Goal: Information Seeking & Learning: Find specific page/section

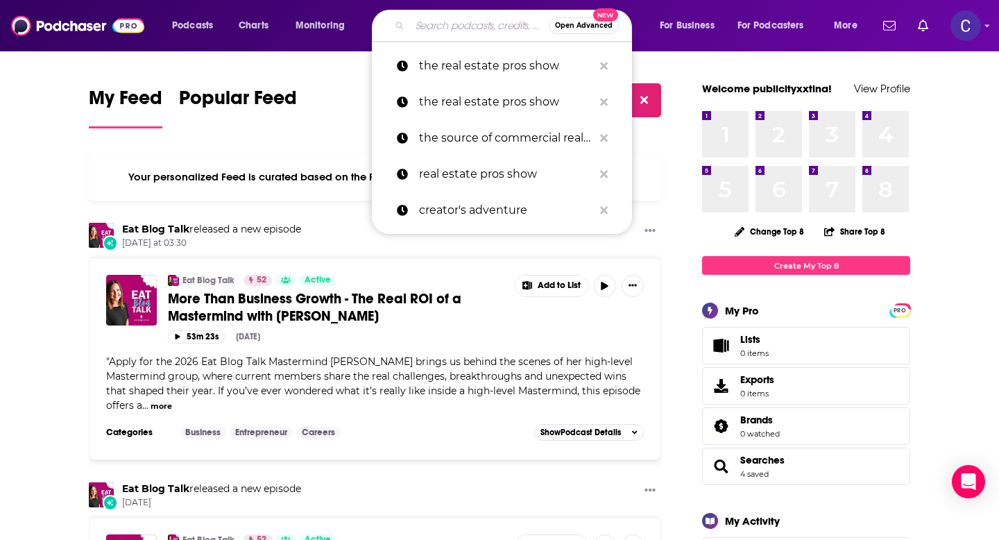
click at [442, 28] on input "Search podcasts, credits, & more..." at bounding box center [479, 26] width 139 height 22
paste input "Space and Grace Podcast"
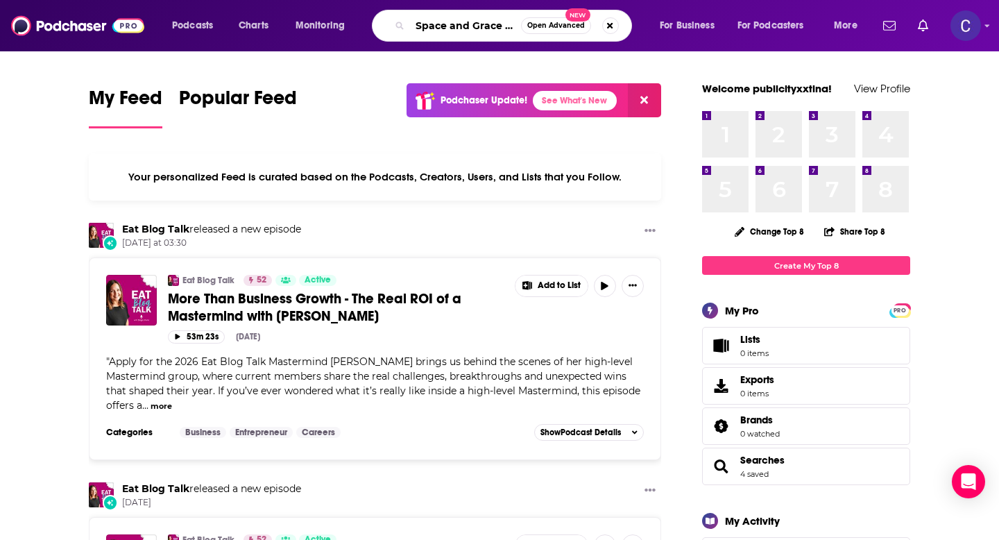
scroll to position [0, 31]
type input "Space and Grace Podcast"
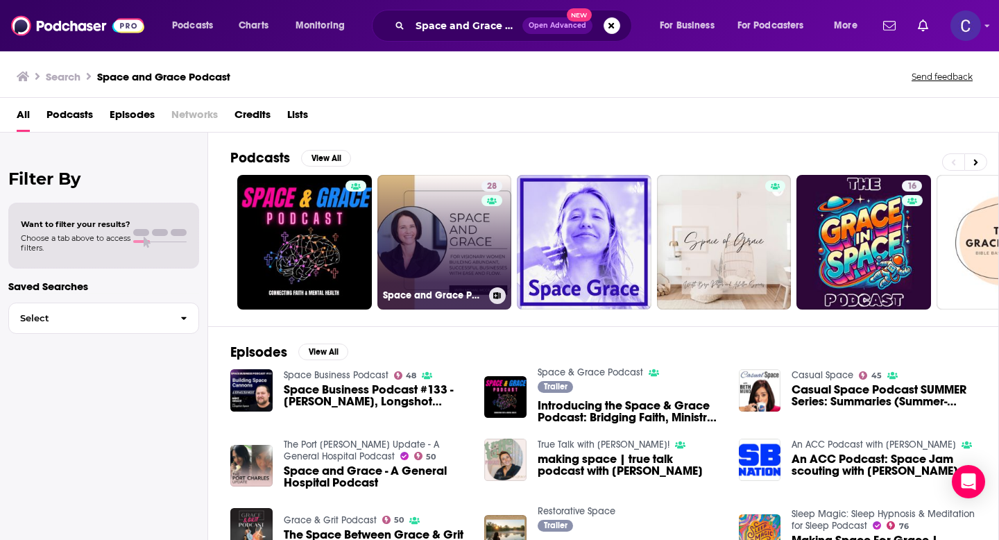
click at [438, 244] on link "28 Space and Grace Podcast – Abundant Business Without Burnout" at bounding box center [444, 242] width 135 height 135
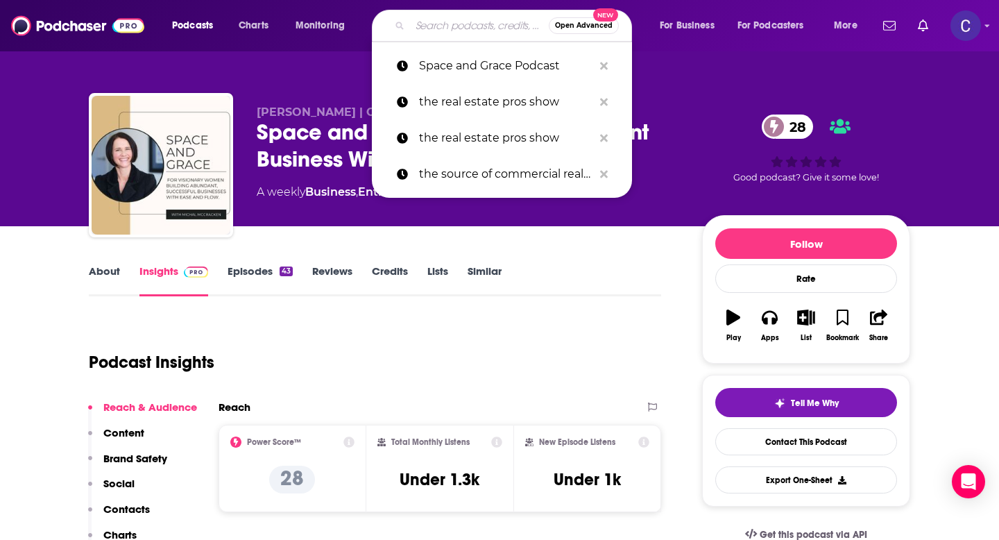
click at [481, 24] on input "Search podcasts, credits, & more..." at bounding box center [479, 26] width 139 height 22
paste input "Call Her Creator with [PERSON_NAME]"
type input "Call Her Creator with [PERSON_NAME]"
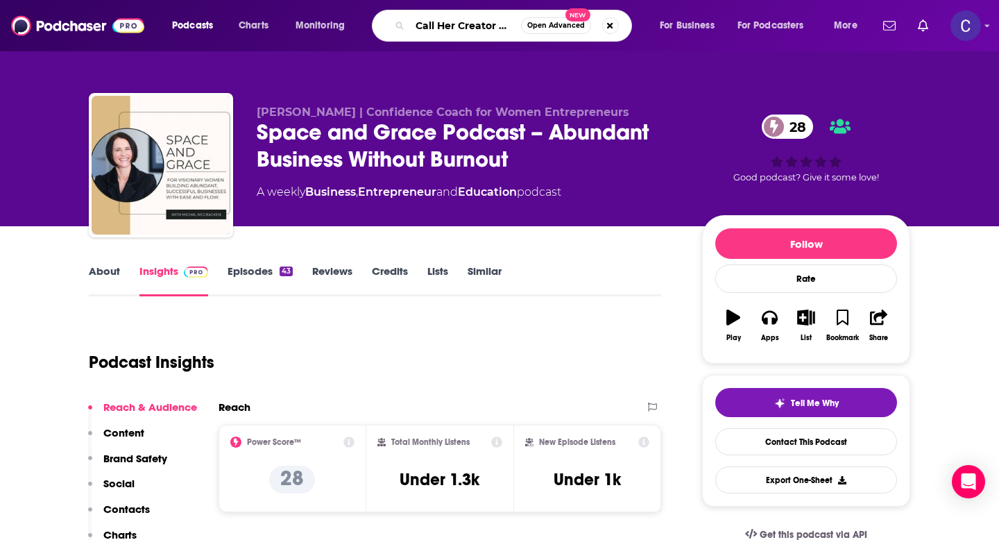
scroll to position [0, 96]
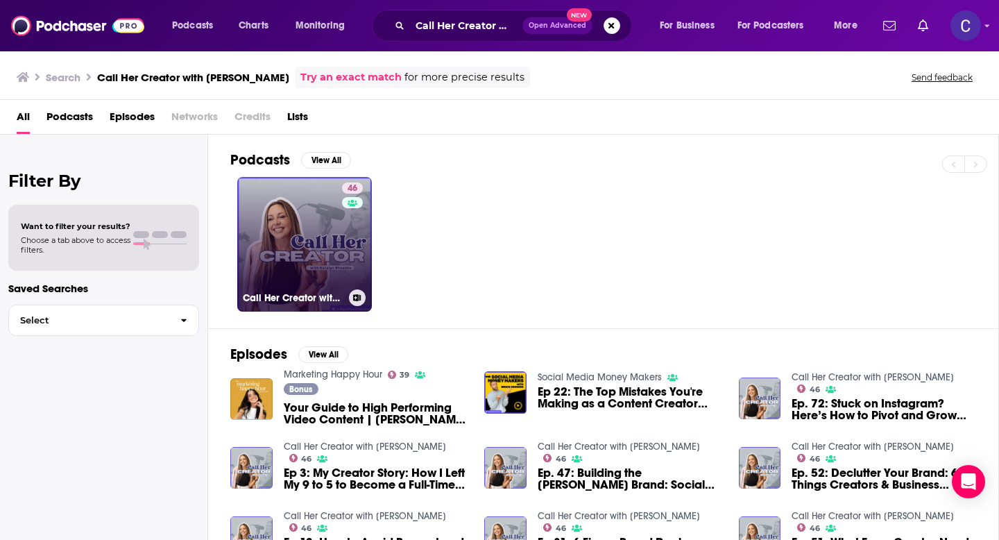
click at [327, 236] on link "46 Call Her Creator with [PERSON_NAME]" at bounding box center [304, 244] width 135 height 135
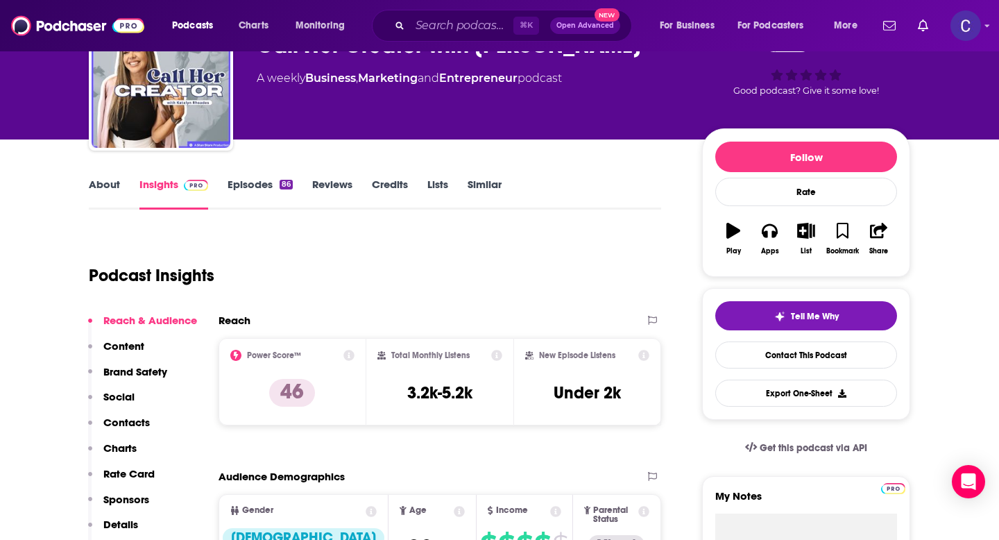
scroll to position [95, 0]
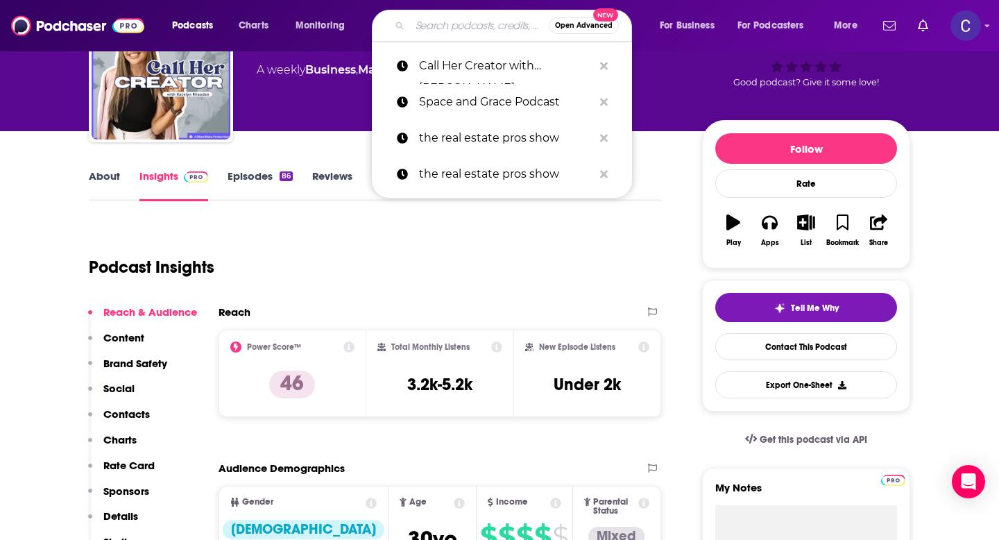
click at [457, 22] on input "Search podcasts, credits, & more..." at bounding box center [479, 26] width 139 height 22
paste input "PRETTY WELL"
type input "PRETTY WELL"
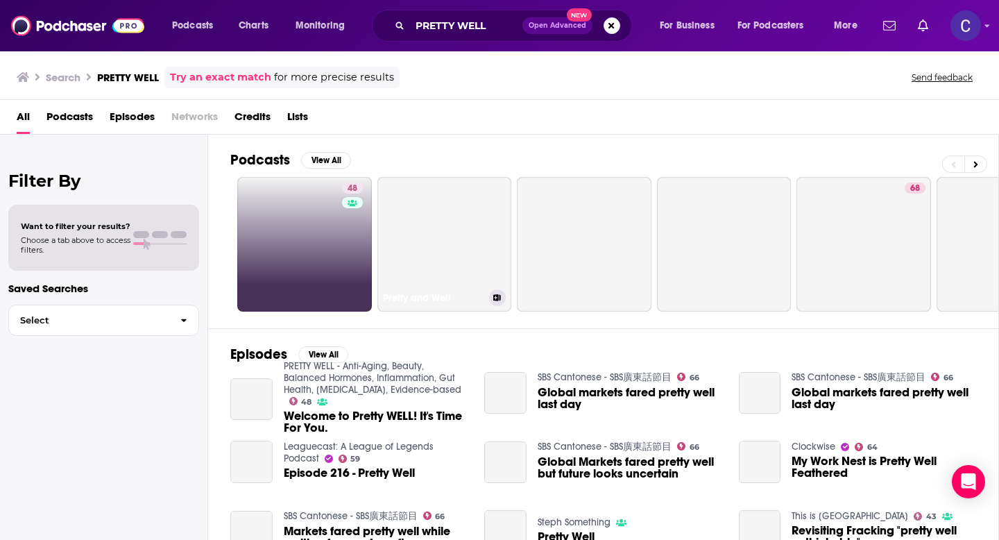
click at [332, 242] on link "48" at bounding box center [304, 244] width 135 height 135
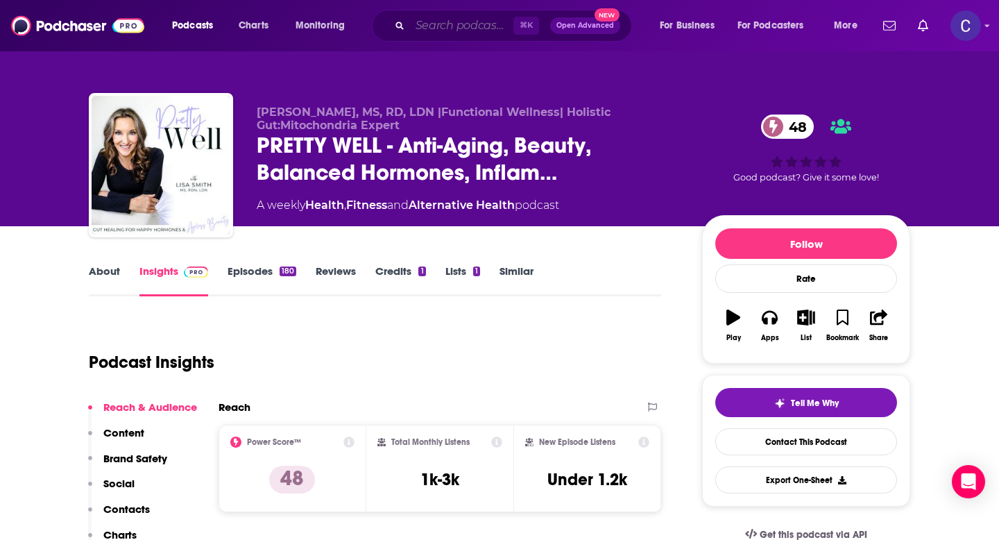
click at [443, 26] on input "Search podcasts, credits, & more..." at bounding box center [461, 26] width 103 height 22
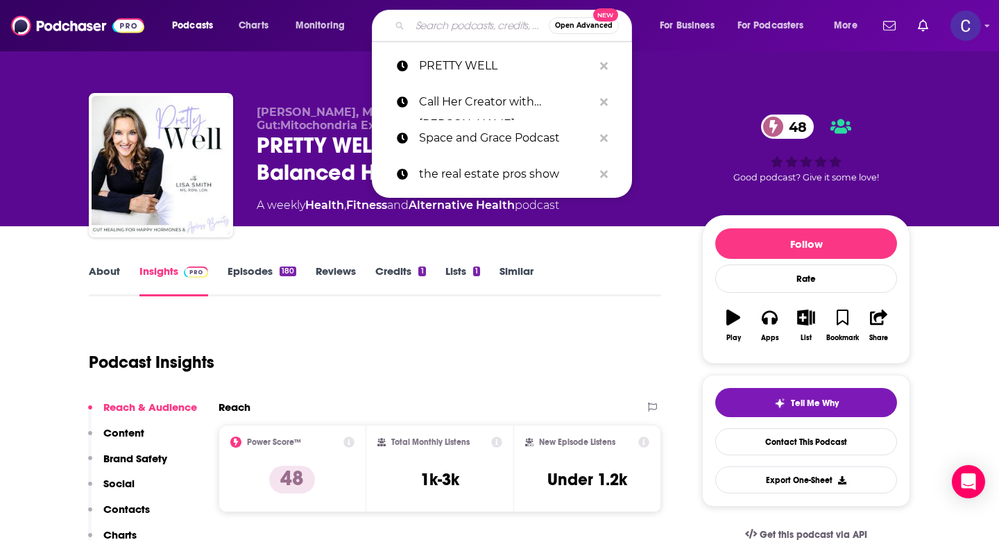
paste input "Glow Up, Gyrl"
type input "Glow Up, Gyrl"
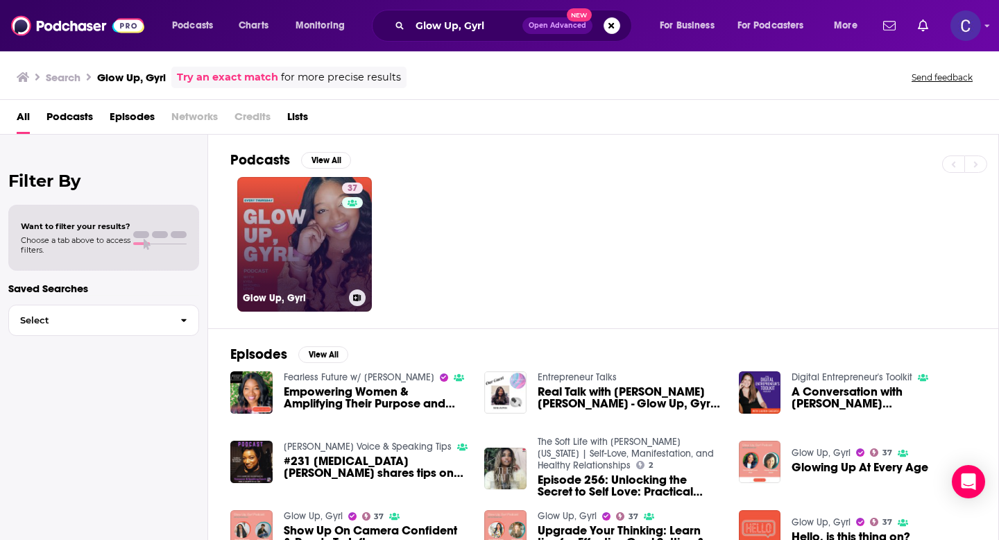
click at [316, 273] on link "37 Glow Up, Gyrl" at bounding box center [304, 244] width 135 height 135
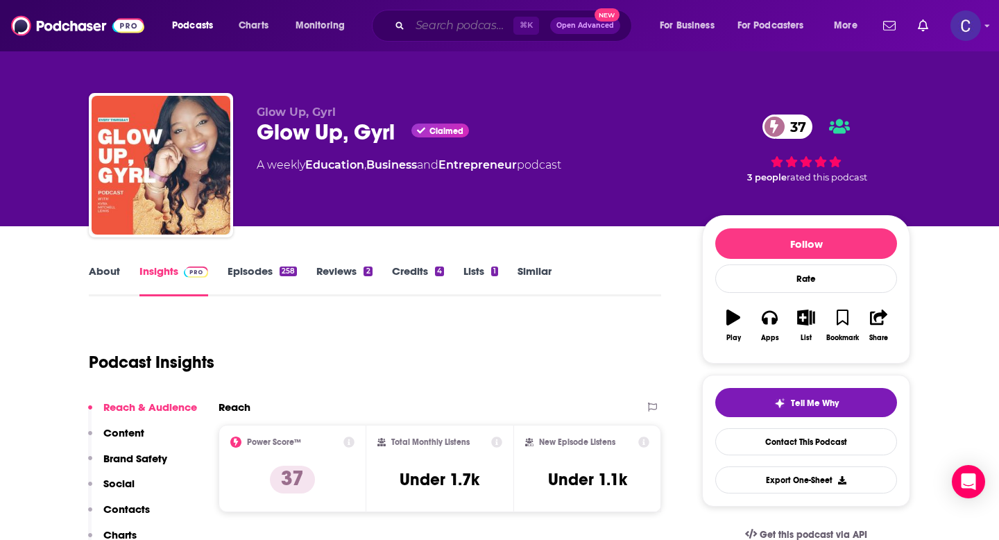
click at [463, 28] on input "Search podcasts, credits, & more..." at bounding box center [461, 26] width 103 height 22
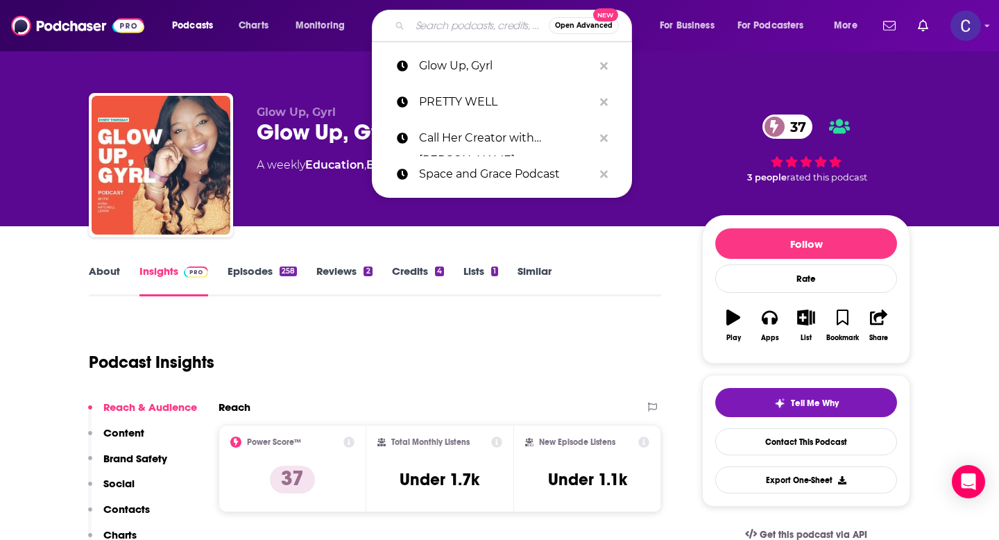
paste input "Everyone's Talkin' Money"
type input "Everyone's Talkin' Money"
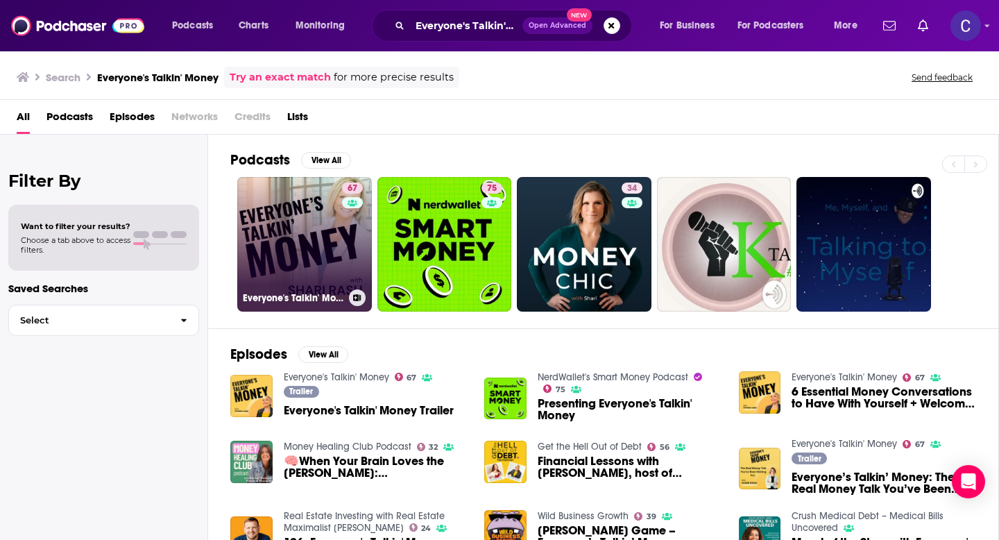
click at [298, 220] on link "67 Everyone's Talkin' Money" at bounding box center [304, 244] width 135 height 135
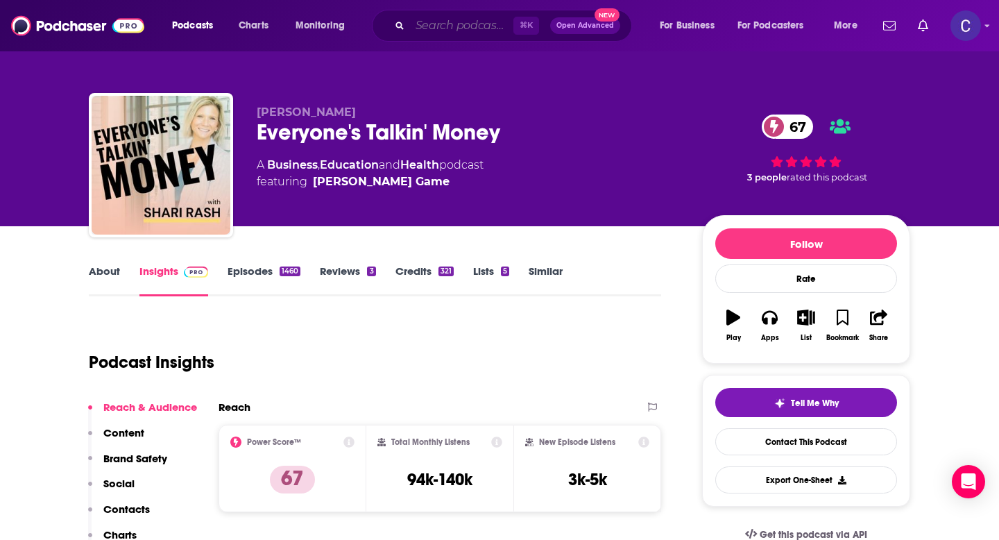
click at [429, 21] on input "Search podcasts, credits, & more..." at bounding box center [461, 26] width 103 height 22
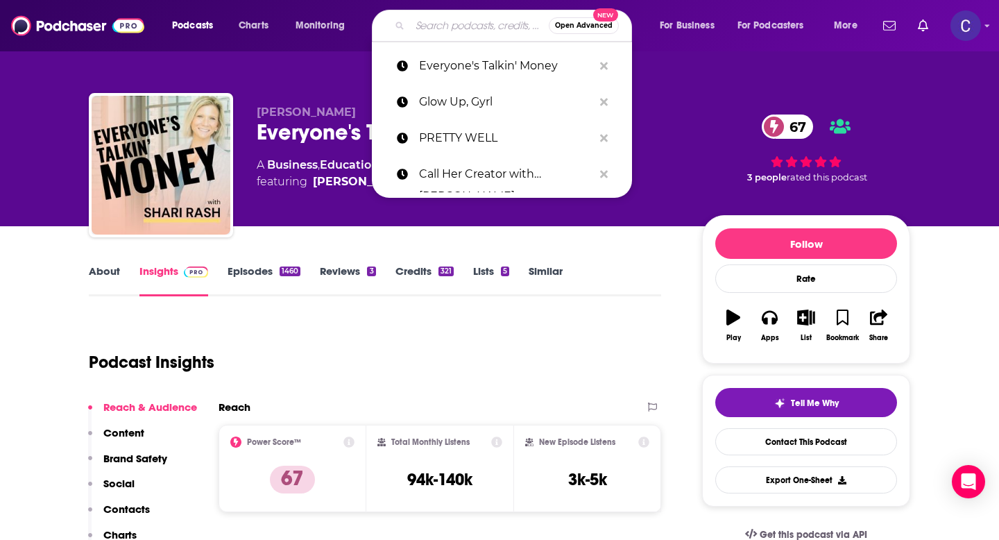
paste input "Journey of a Fearless [DEMOGRAPHIC_DATA]"
type input "Journey of a Fearless [DEMOGRAPHIC_DATA]"
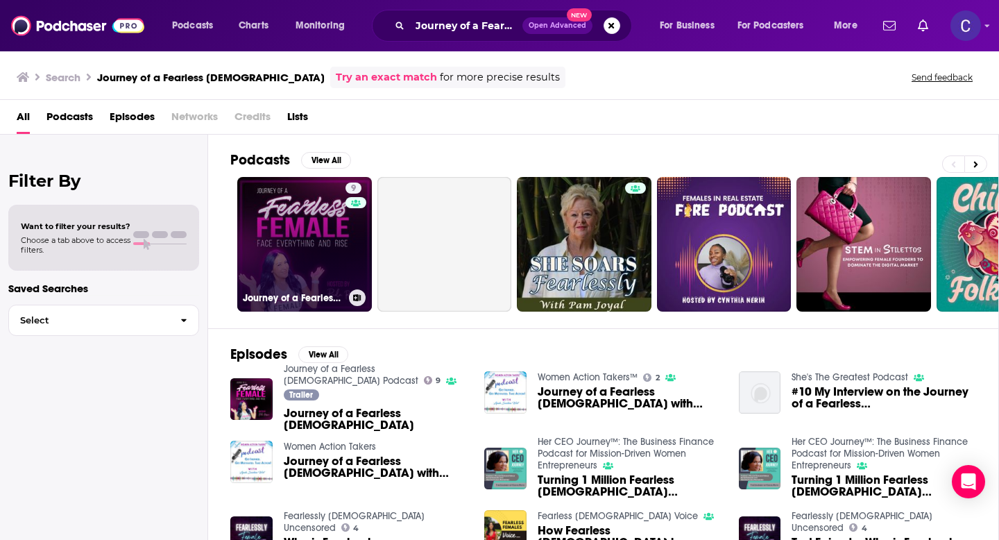
click at [323, 237] on link "9 Journey of a Fearless [DEMOGRAPHIC_DATA] Podcast" at bounding box center [304, 244] width 135 height 135
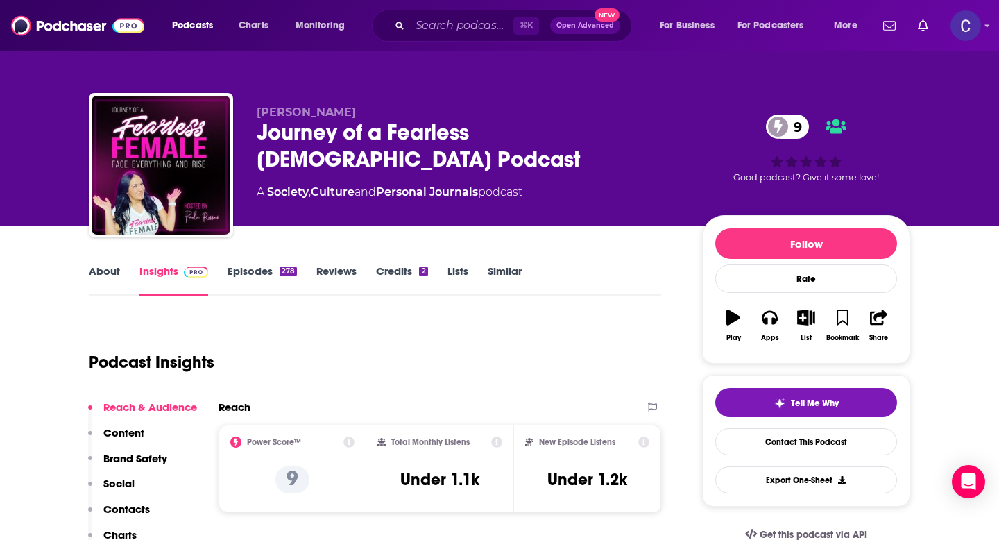
scroll to position [43, 0]
